Goal: Transaction & Acquisition: Purchase product/service

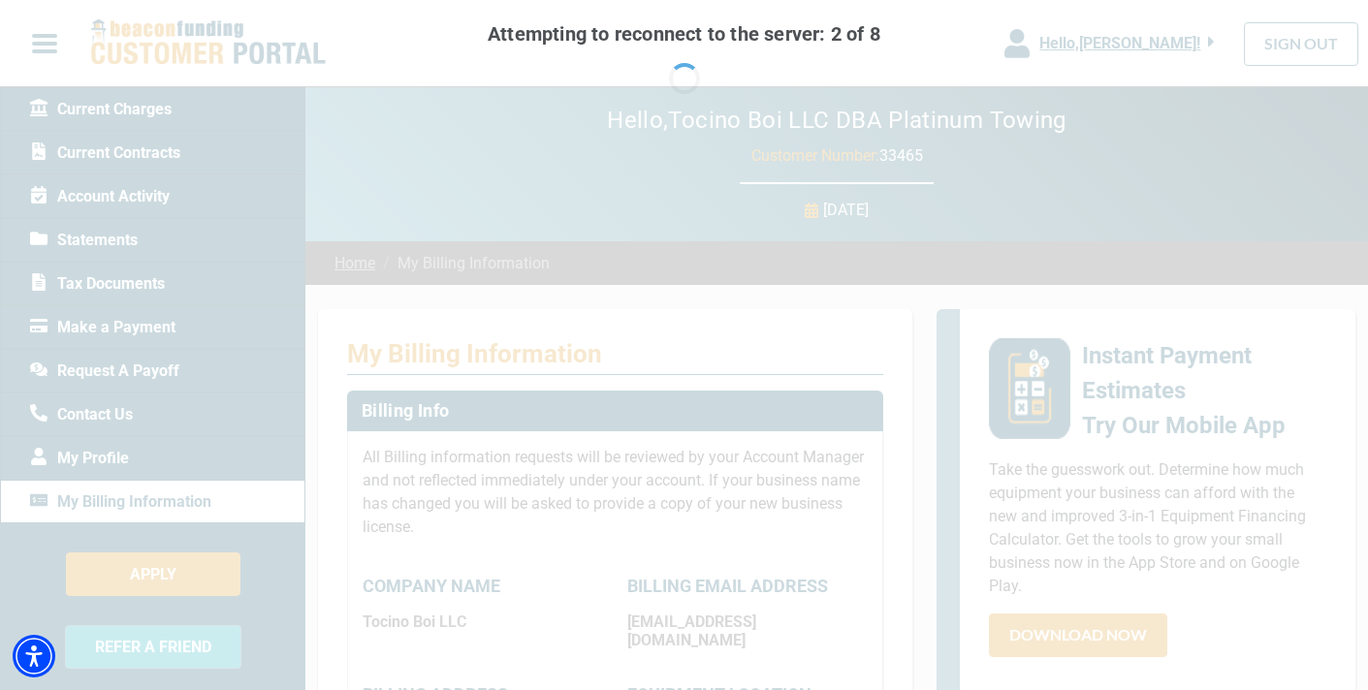
click at [940, 299] on div "Attempting to reconnect to the server: 2 of 8 Retry Alternatively, reload" at bounding box center [684, 345] width 1368 height 690
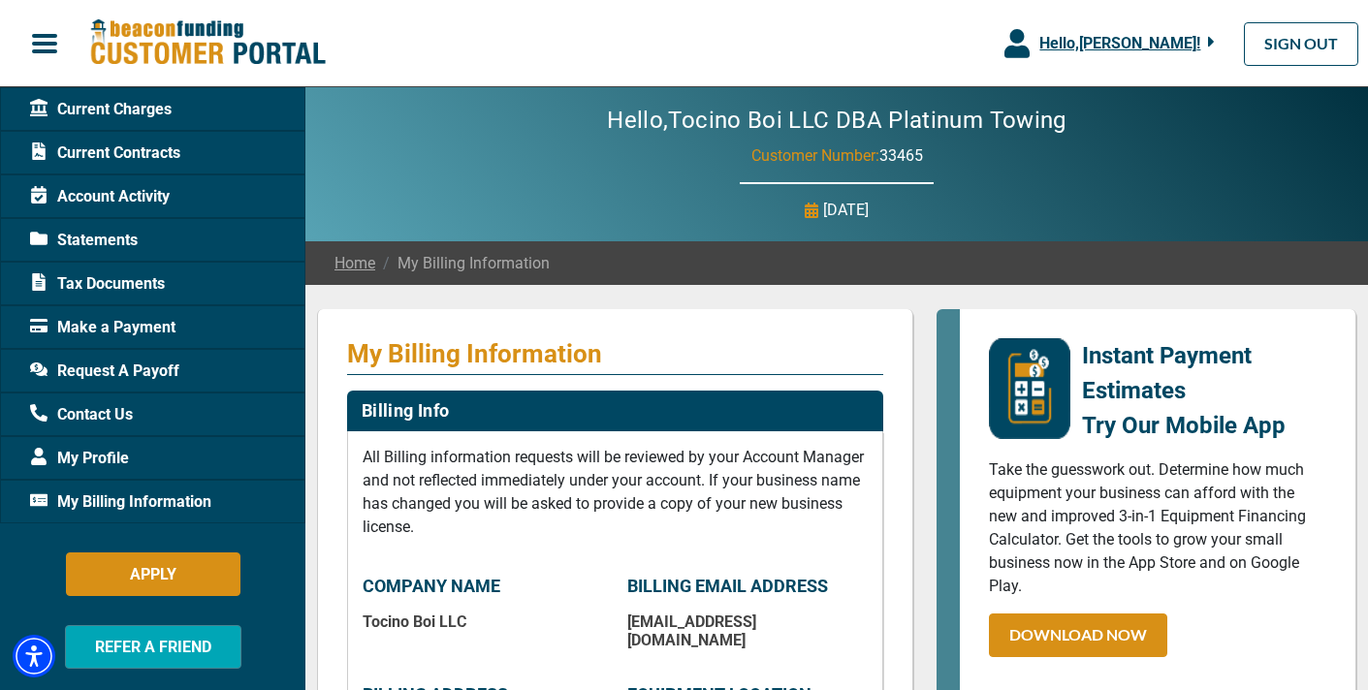
click at [5, 354] on div "Request A Payoff" at bounding box center [152, 371] width 305 height 44
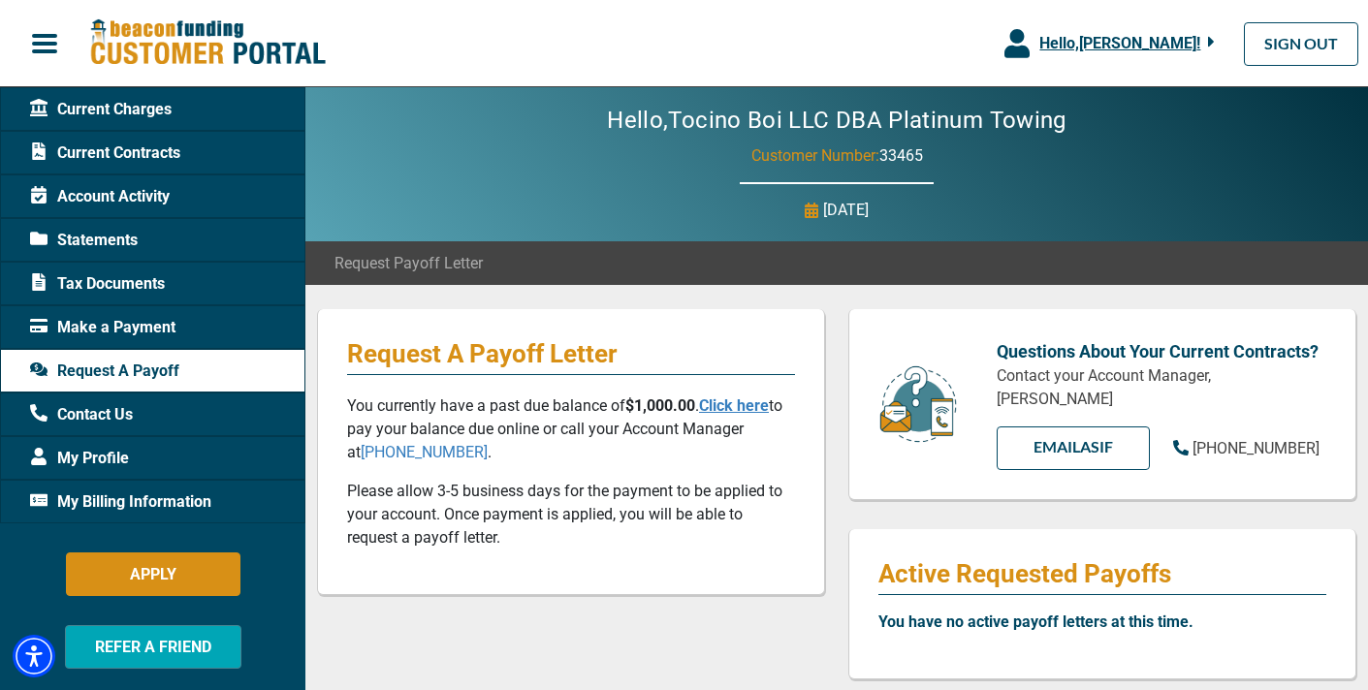
click at [123, 329] on span "Make a Payment" at bounding box center [102, 327] width 145 height 23
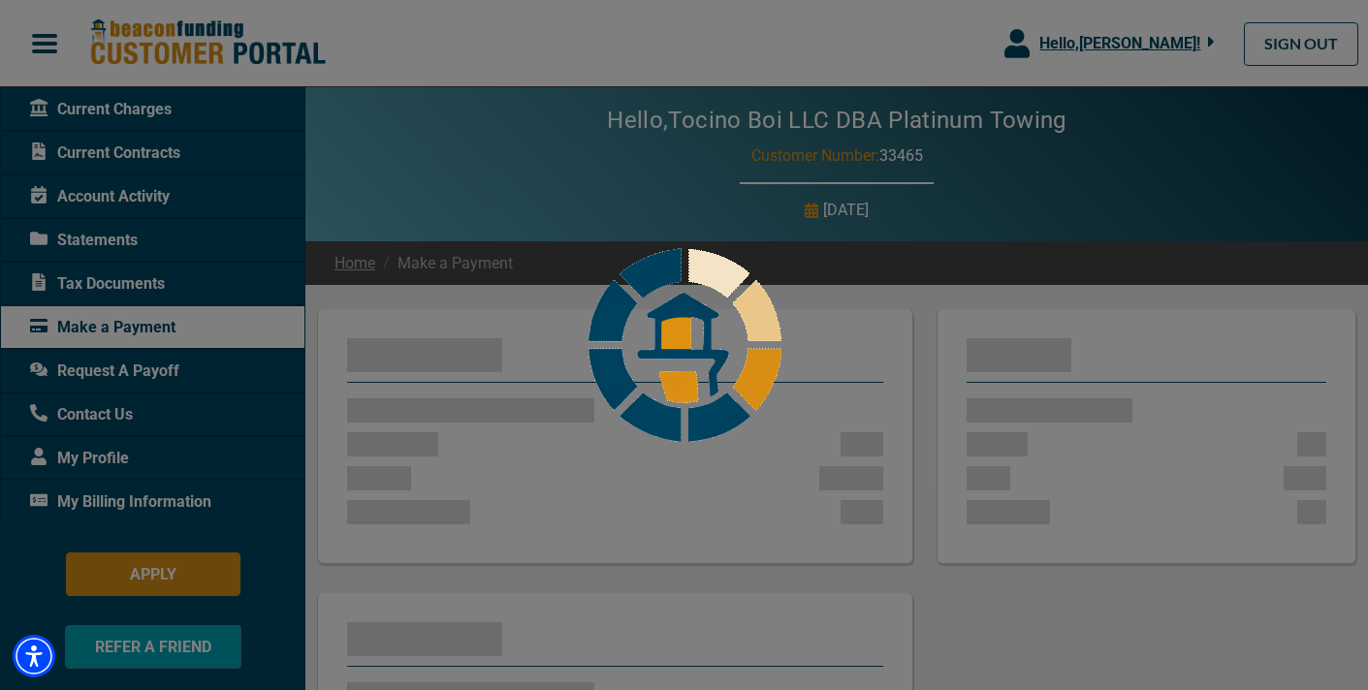
click at [123, 329] on div at bounding box center [684, 345] width 1368 height 690
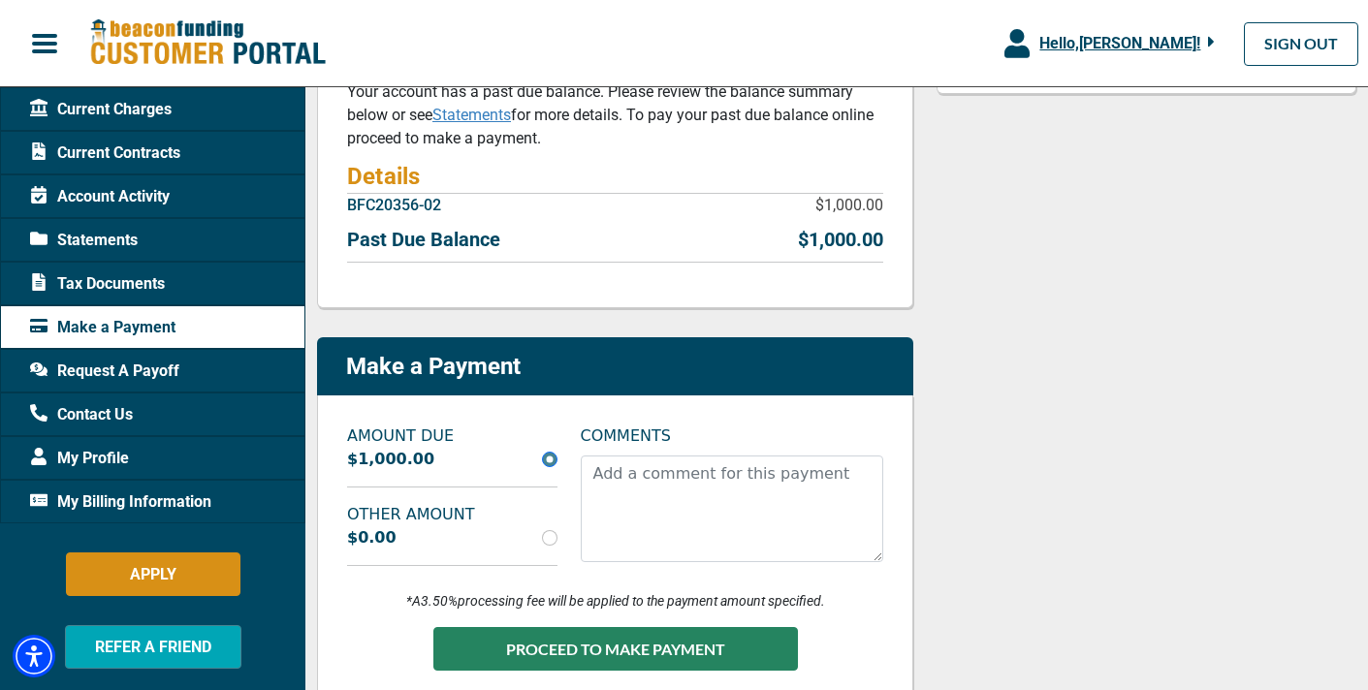
scroll to position [440, 0]
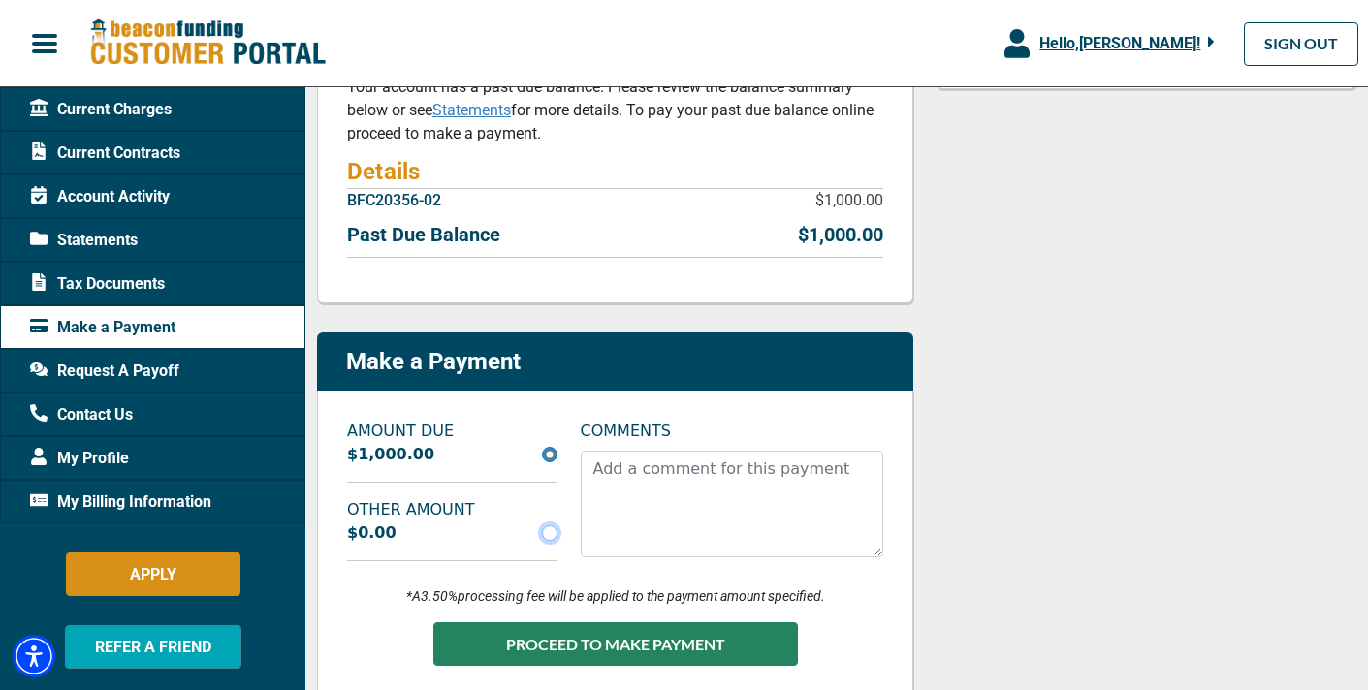
click at [551, 532] on input "radio" at bounding box center [550, 534] width 16 height 16
radio input "true"
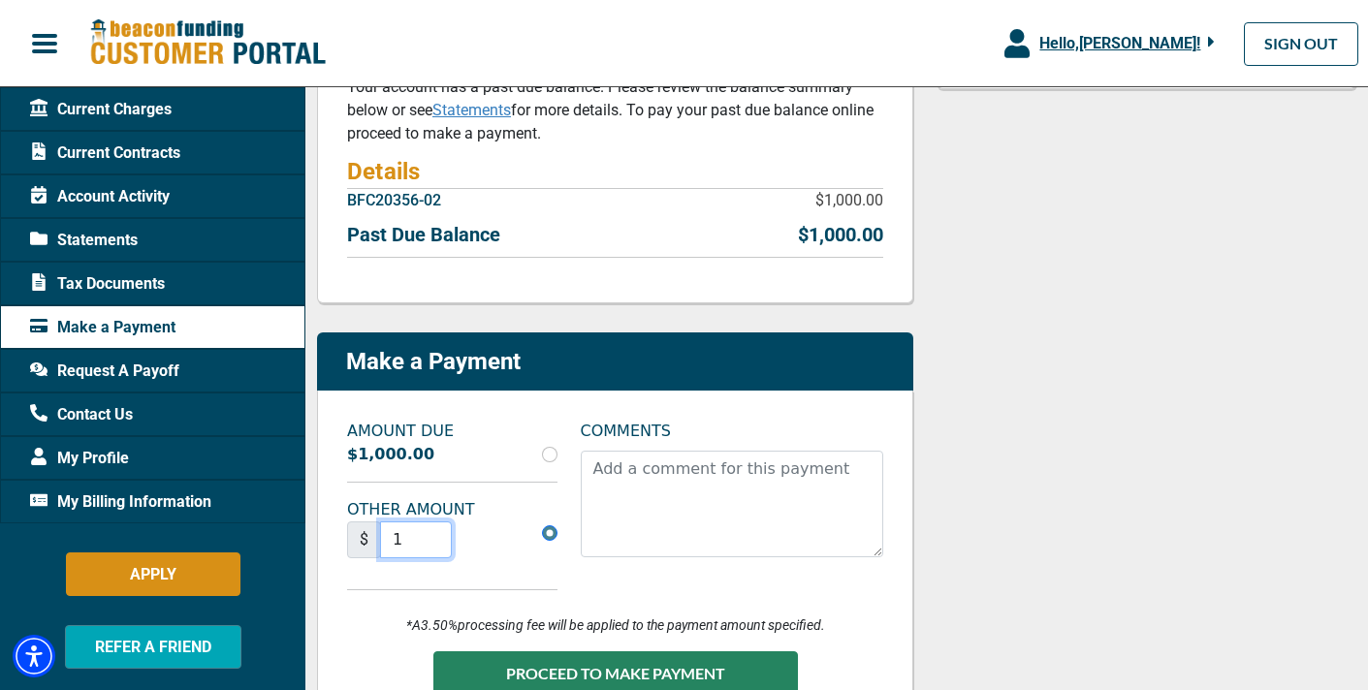
click at [434, 533] on input "1" at bounding box center [416, 540] width 72 height 37
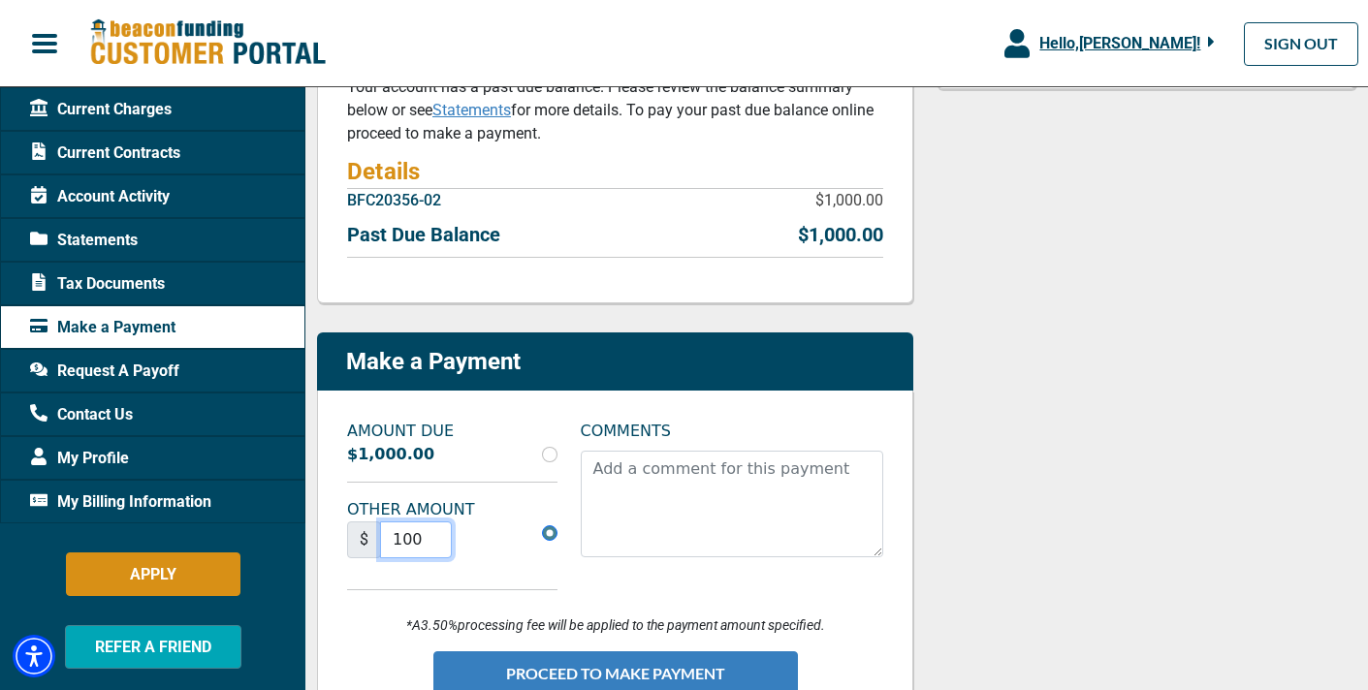
type input "100"
click at [555, 657] on button "PROCEED TO MAKE PAYMENT" at bounding box center [615, 674] width 365 height 44
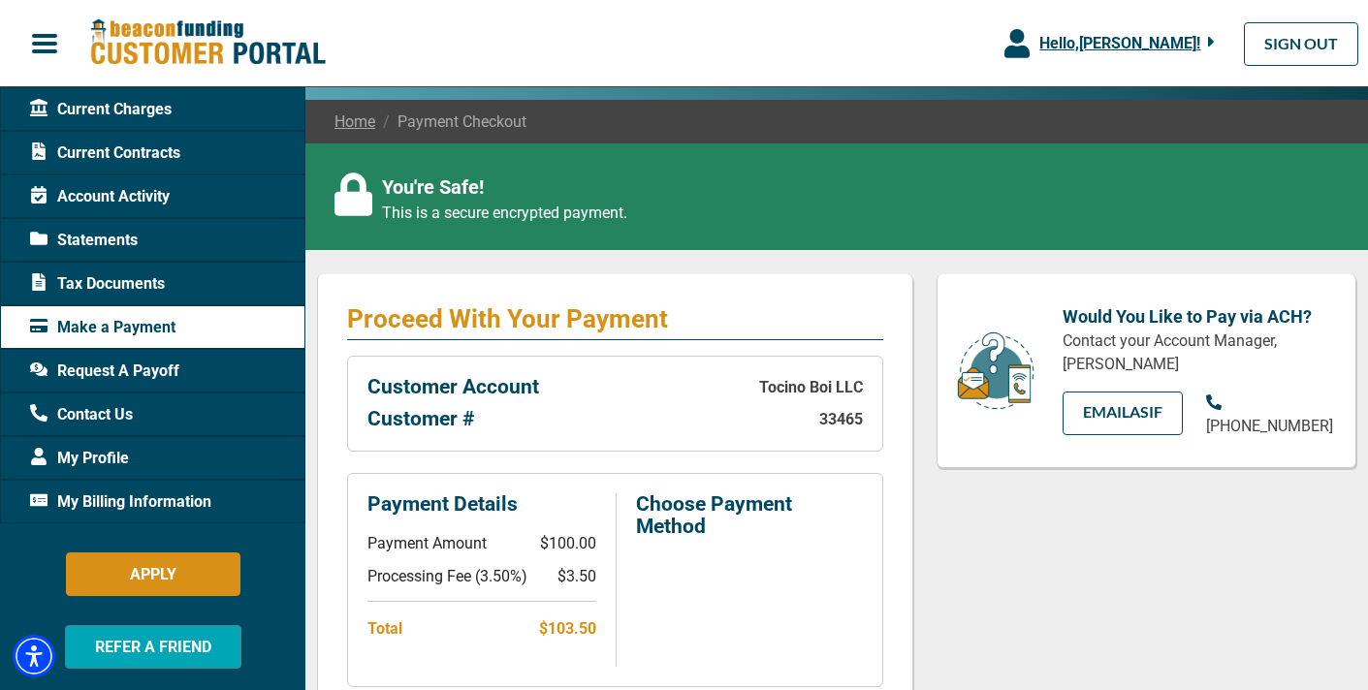
scroll to position [371, 0]
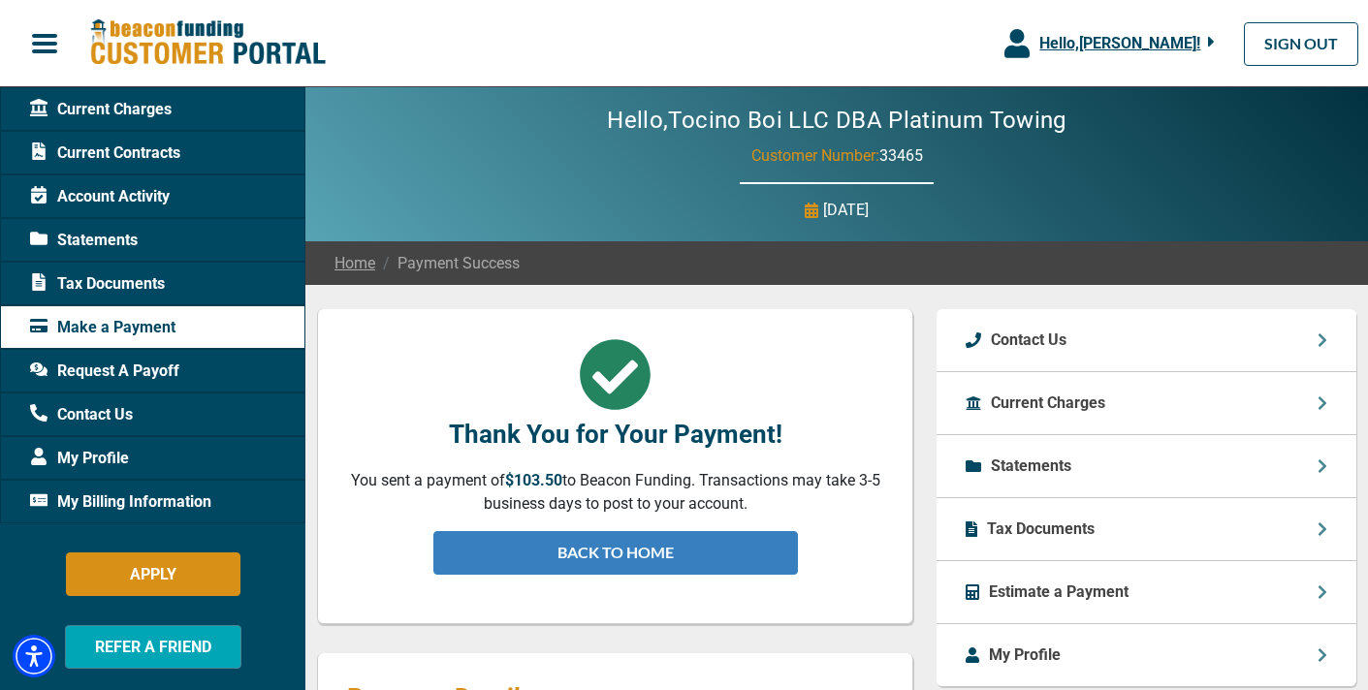
click at [535, 555] on link "BACK TO HOME" at bounding box center [615, 553] width 365 height 44
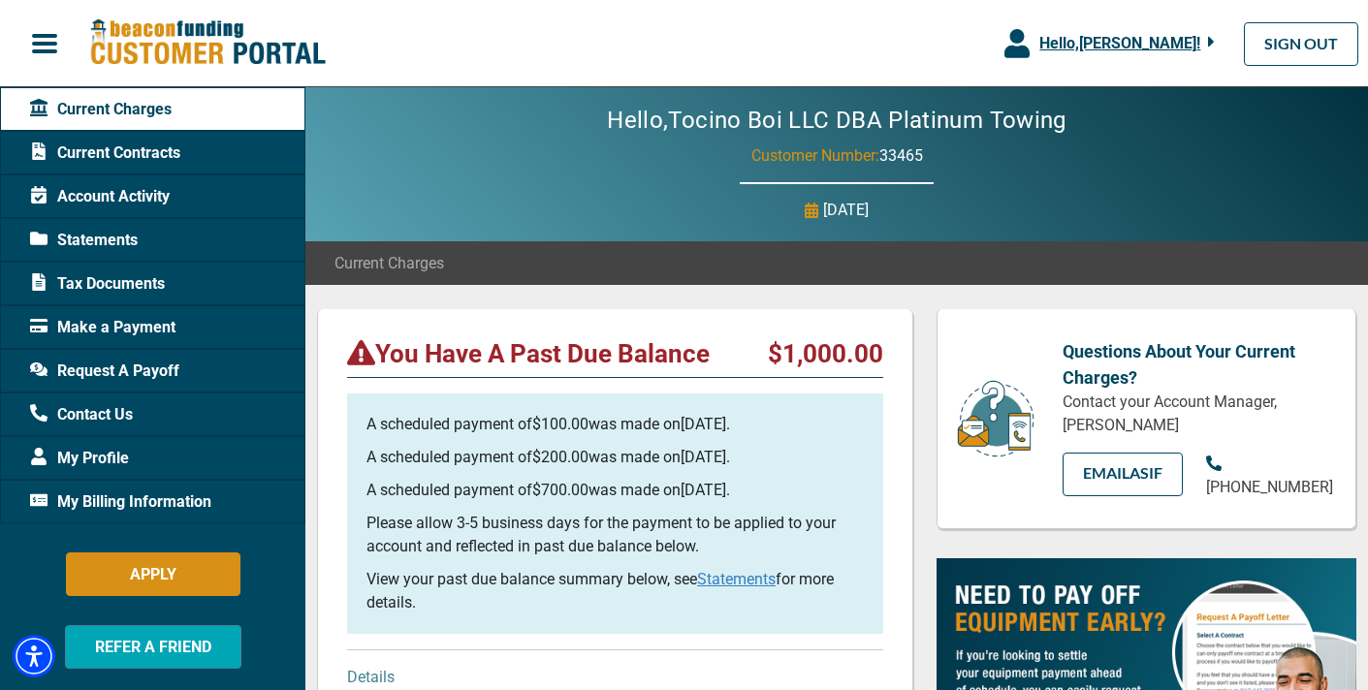
click at [38, 48] on span "button" at bounding box center [44, 43] width 29 height 29
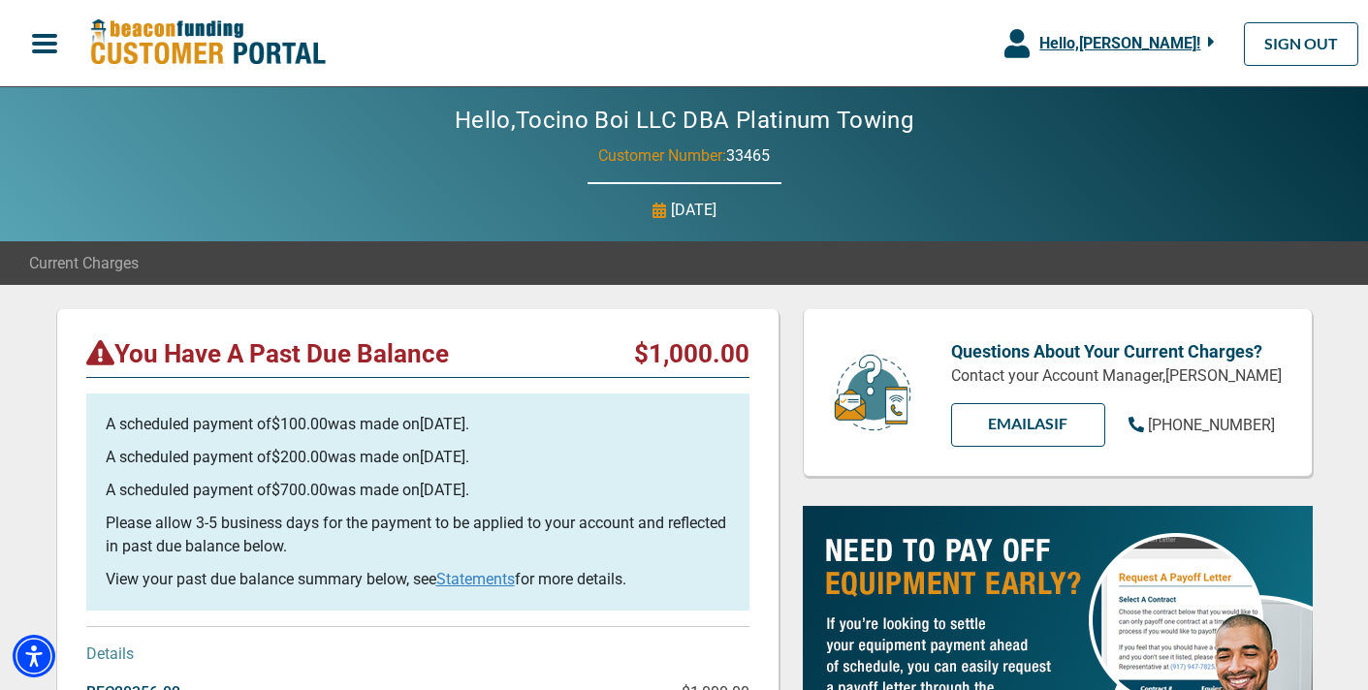
click at [38, 48] on span "button" at bounding box center [44, 43] width 29 height 29
